Goal: Find specific page/section: Find specific page/section

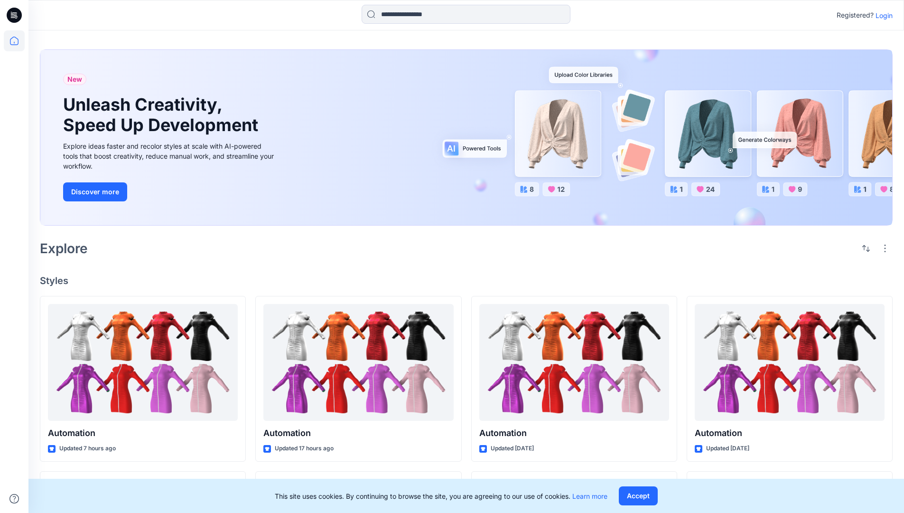
click at [882, 15] on p "Login" at bounding box center [884, 15] width 17 height 10
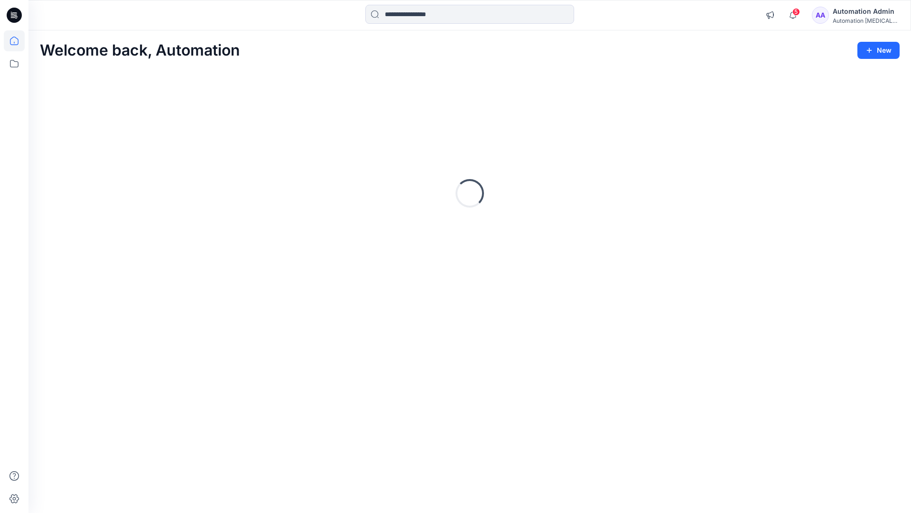
click at [18, 41] on icon at bounding box center [14, 41] width 9 height 9
click at [16, 64] on icon at bounding box center [14, 63] width 21 height 21
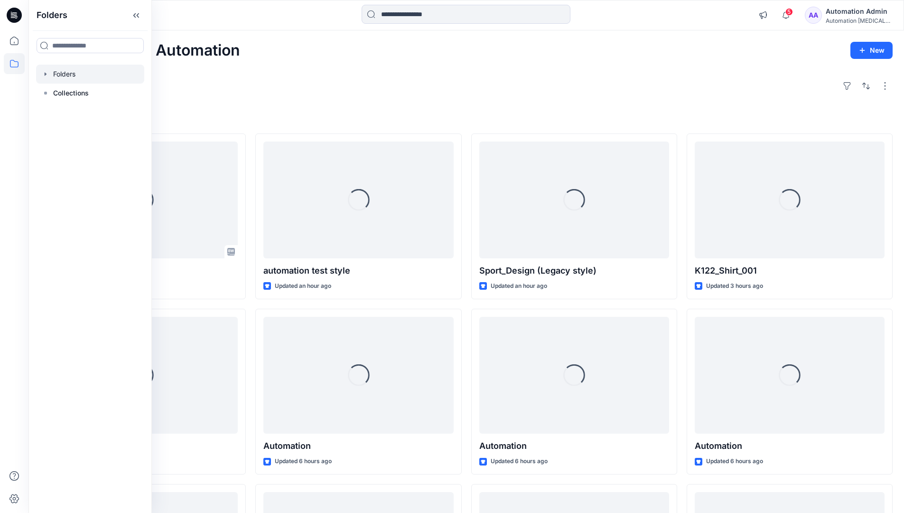
click at [102, 75] on div at bounding box center [90, 74] width 108 height 19
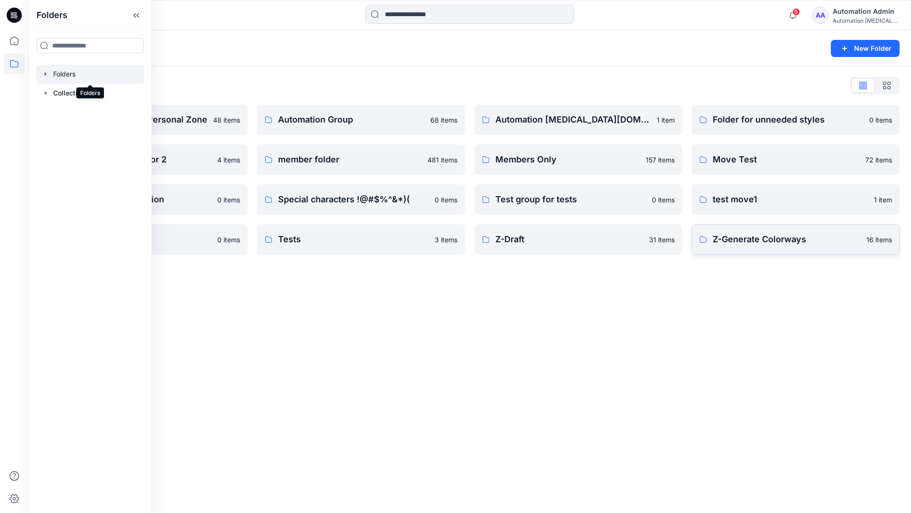
click at [763, 243] on p "Z-Generate Colorways" at bounding box center [787, 239] width 148 height 13
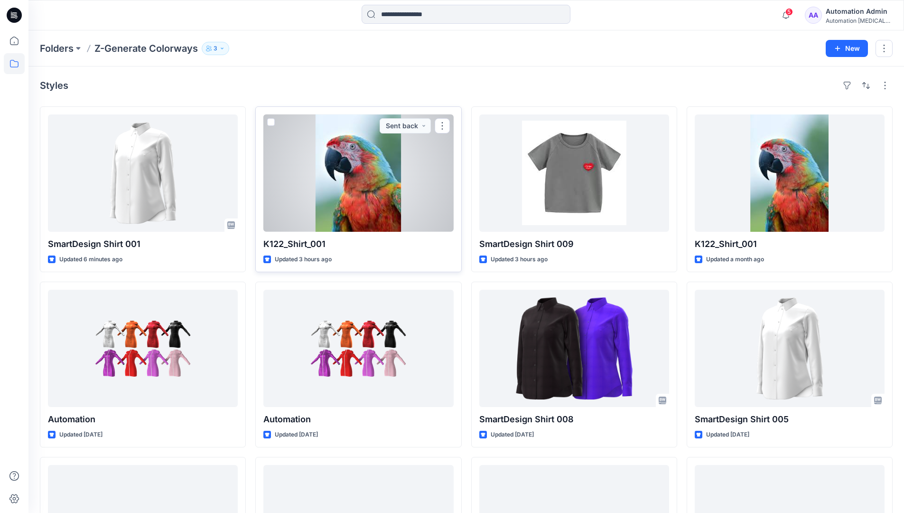
click at [270, 121] on span at bounding box center [271, 122] width 8 height 8
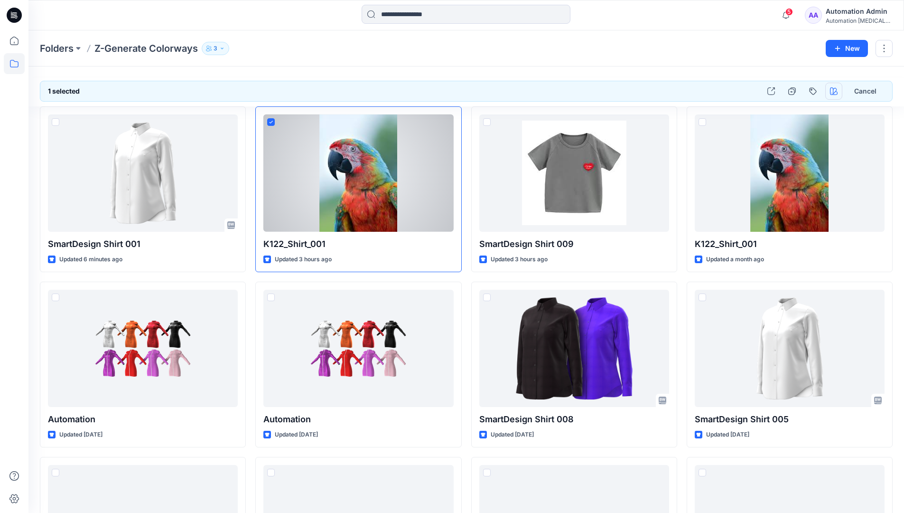
click at [831, 87] on icon "button" at bounding box center [834, 91] width 8 height 8
